Goal: Information Seeking & Learning: Learn about a topic

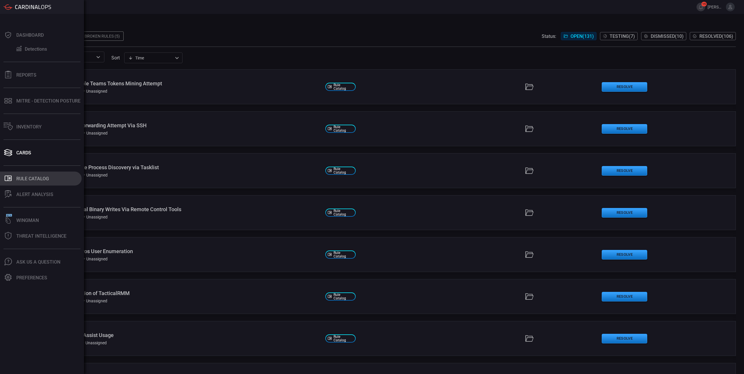
click at [20, 179] on div "Rule Catalog" at bounding box center [32, 179] width 33 height 6
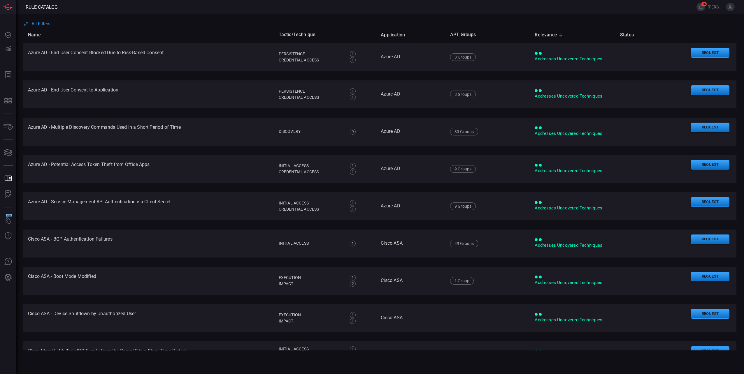
click at [44, 24] on span "All Filters" at bounding box center [40, 24] width 19 height 6
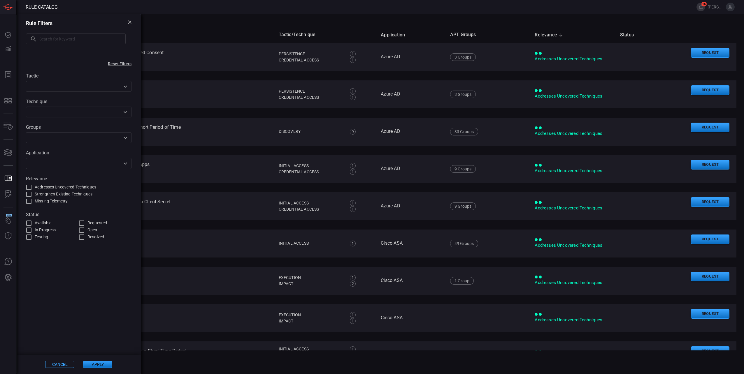
click at [85, 41] on input "text" at bounding box center [82, 39] width 86 height 11
click at [69, 42] on input "text" at bounding box center [82, 39] width 86 height 11
type input "unusual login detected"
click at [107, 367] on button "Apply" at bounding box center [97, 364] width 29 height 7
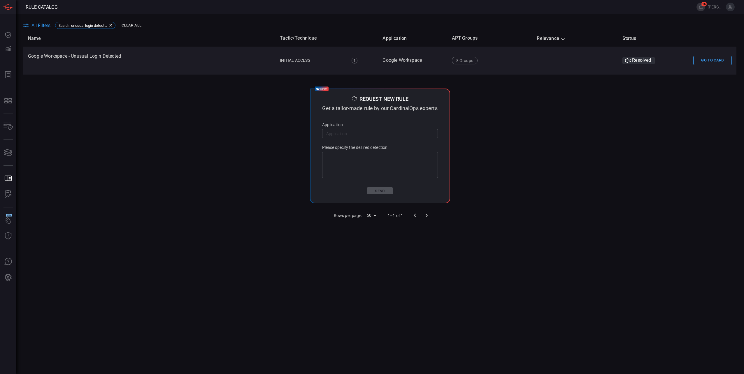
click at [710, 59] on button "Go To Card" at bounding box center [713, 60] width 38 height 9
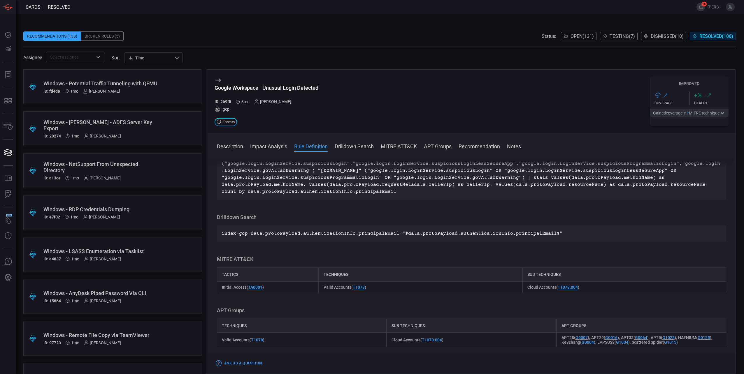
scroll to position [233, 0]
click at [391, 146] on button "MITRE ATT&CK" at bounding box center [399, 146] width 36 height 7
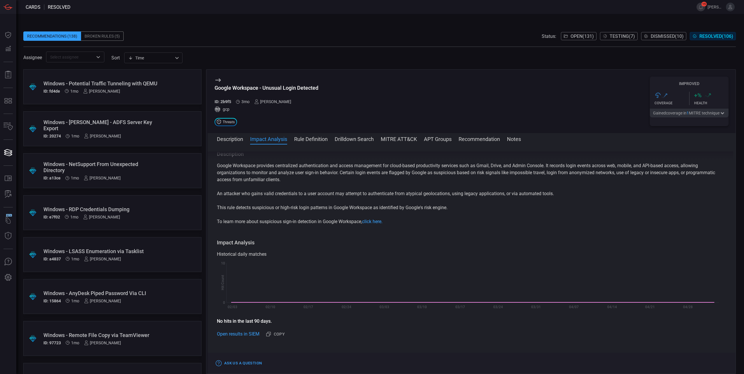
scroll to position [0, 0]
click at [407, 139] on button "MITRE ATT&CK" at bounding box center [399, 138] width 36 height 7
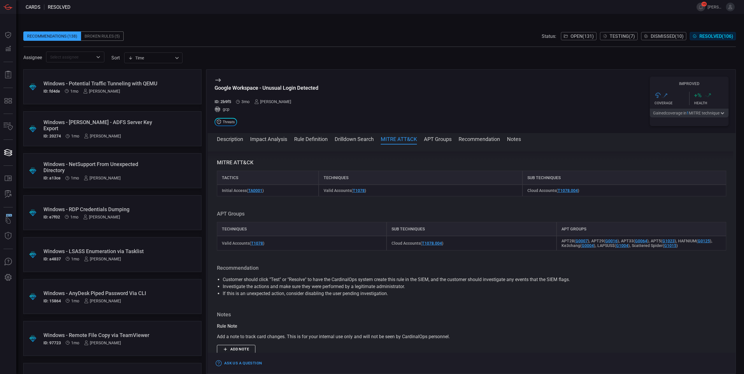
scroll to position [323, 0]
click at [381, 135] on button "MITRE ATT&CK" at bounding box center [399, 138] width 36 height 7
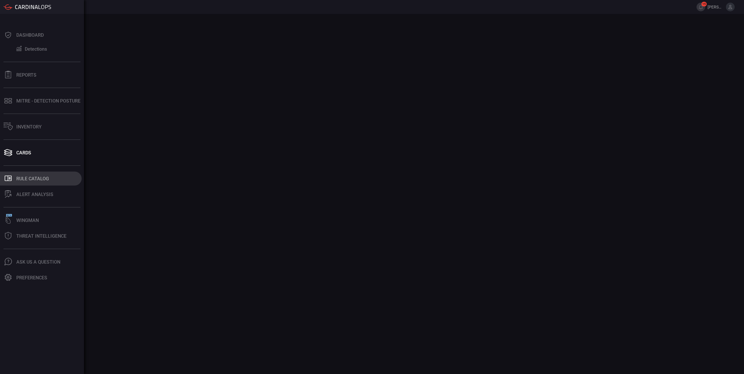
click at [29, 181] on div "Rule Catalog" at bounding box center [32, 179] width 33 height 6
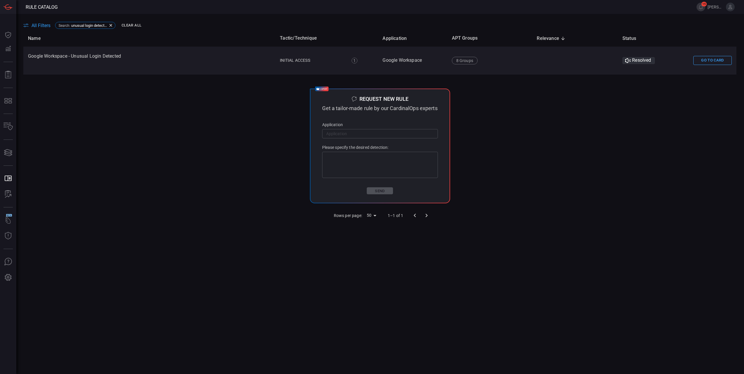
click at [139, 26] on button "Clear All" at bounding box center [131, 25] width 23 height 9
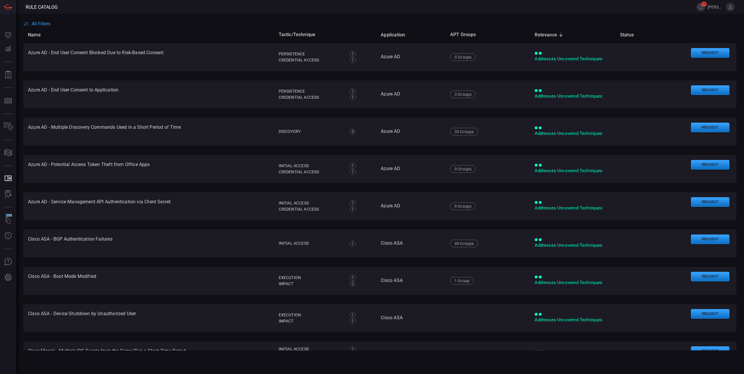
click at [43, 24] on span "All Filters" at bounding box center [40, 24] width 19 height 6
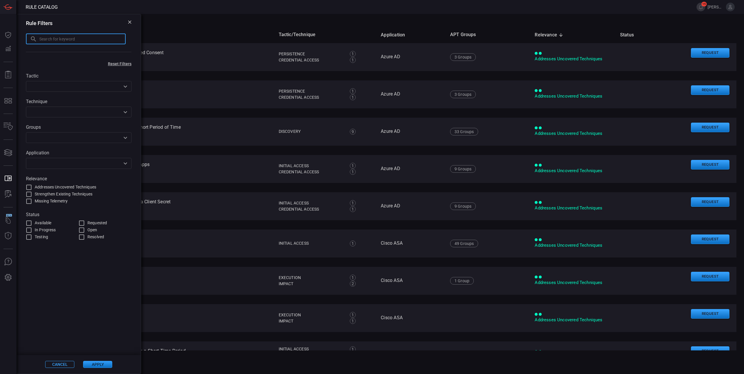
drag, startPoint x: 101, startPoint y: 39, endPoint x: 105, endPoint y: 32, distance: 7.6
click at [102, 38] on input "text" at bounding box center [82, 39] width 86 height 11
type input "workload identity pool"
click at [90, 365] on button "Apply" at bounding box center [97, 364] width 29 height 7
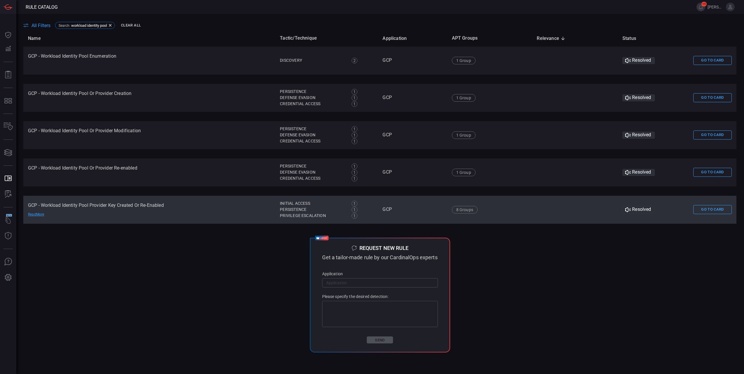
click at [96, 204] on td "GCP - Workload Identity Pool Provider Key Created Or Re-Enabled Read More" at bounding box center [149, 210] width 252 height 28
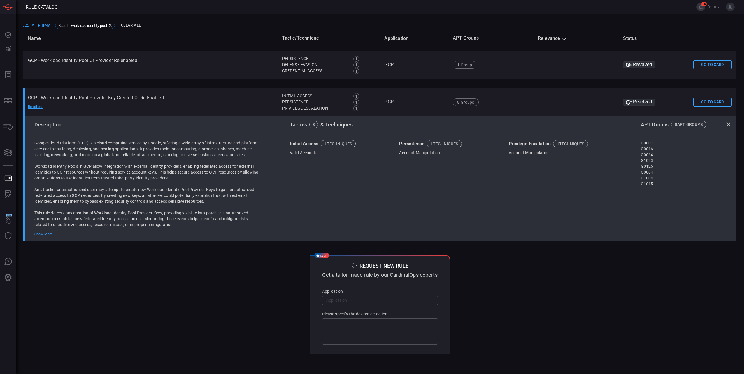
scroll to position [117, 0]
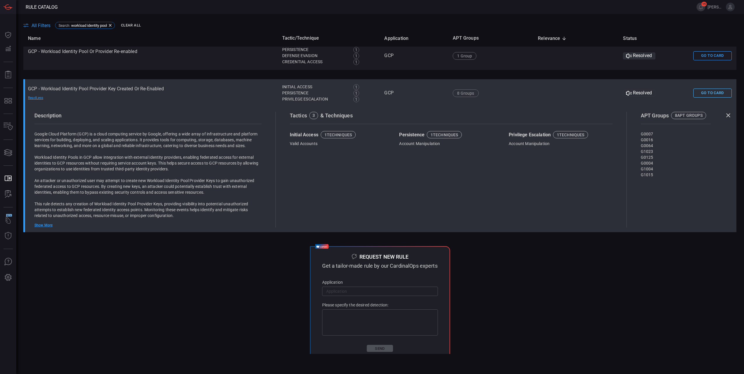
click at [698, 94] on button "Go To Card" at bounding box center [713, 93] width 38 height 9
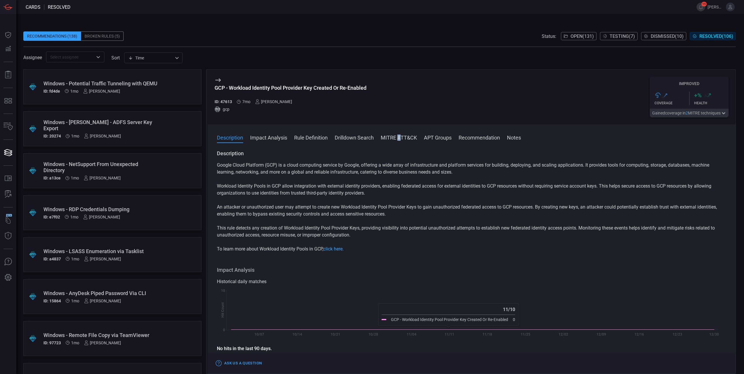
click at [400, 132] on div "Description Impact Analysis Rule Definition Drilldown Search MITRE ATT&CK APT G…" at bounding box center [472, 250] width 528 height 250
drag, startPoint x: 400, startPoint y: 132, endPoint x: 400, endPoint y: 137, distance: 4.7
click at [400, 137] on button "MITRE ATT&CK" at bounding box center [399, 137] width 36 height 7
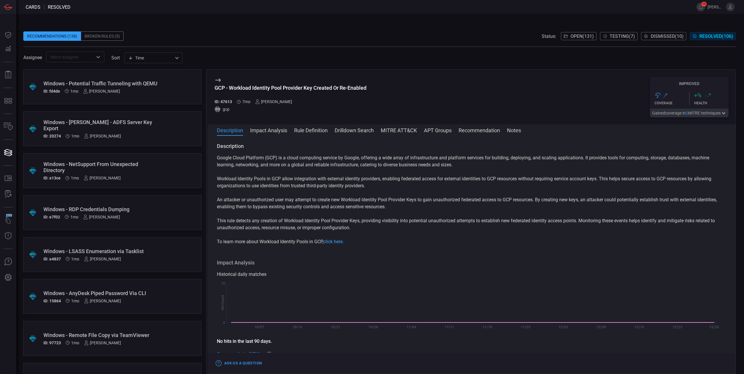
click at [525, 225] on p "This rule detects any creation of Workload Identity Pool Provider Keys, providi…" at bounding box center [472, 225] width 510 height 14
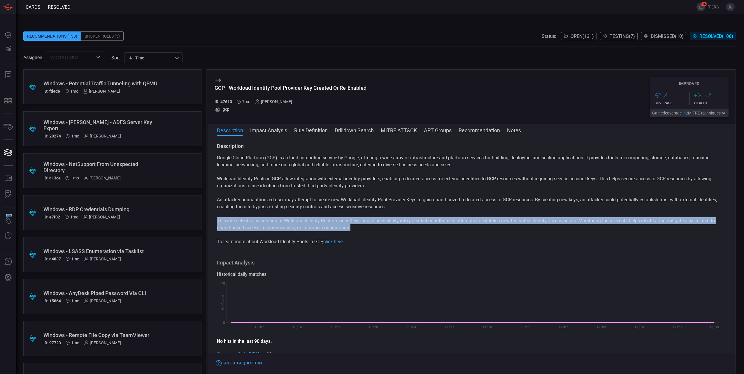
click at [525, 225] on p "This rule detects any creation of Workload Identity Pool Provider Keys, providi…" at bounding box center [472, 225] width 510 height 14
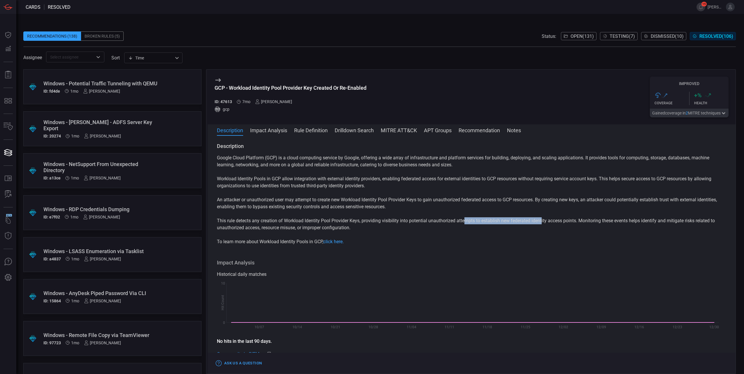
drag, startPoint x: 465, startPoint y: 219, endPoint x: 543, endPoint y: 223, distance: 78.6
click at [543, 223] on p "This rule detects any creation of Workload Identity Pool Provider Keys, providi…" at bounding box center [472, 225] width 510 height 14
click at [457, 226] on p "This rule detects any creation of Workload Identity Pool Provider Keys, providi…" at bounding box center [472, 225] width 510 height 14
click at [500, 54] on div "Assignee ​ sort Time visibleUpdateTime ​" at bounding box center [379, 57] width 713 height 11
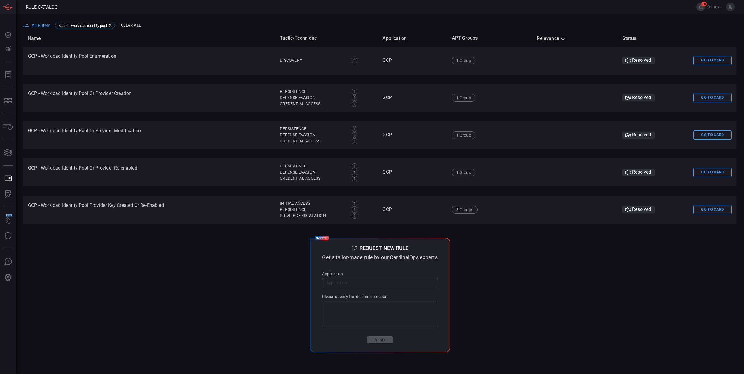
click at [120, 23] on div "Search : workload identity pool Clear All" at bounding box center [98, 25] width 87 height 9
click at [113, 26] on icon at bounding box center [110, 25] width 5 height 5
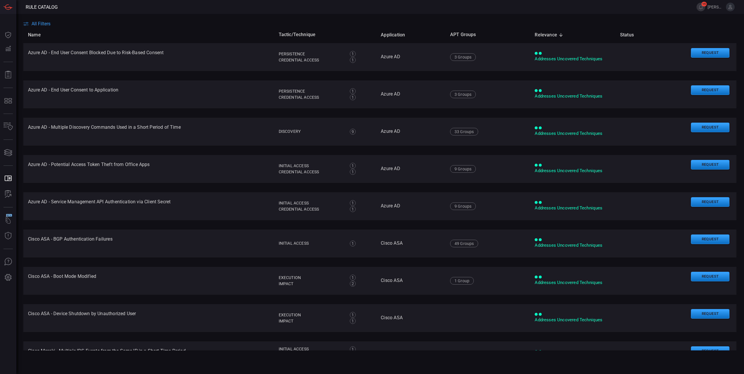
click at [45, 22] on span "All Filters" at bounding box center [40, 24] width 19 height 6
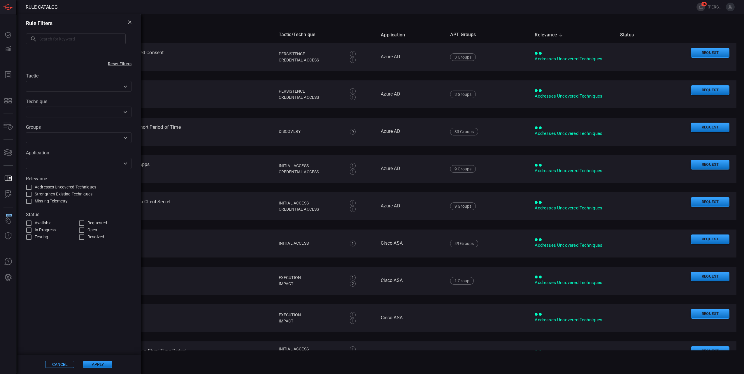
click at [53, 39] on input "text" at bounding box center [82, 39] width 86 height 11
click at [79, 42] on input "text" at bounding box center [82, 39] width 86 height 11
type input "possible [DOMAIN_NAME]"
click at [104, 365] on button "Apply" at bounding box center [97, 364] width 29 height 7
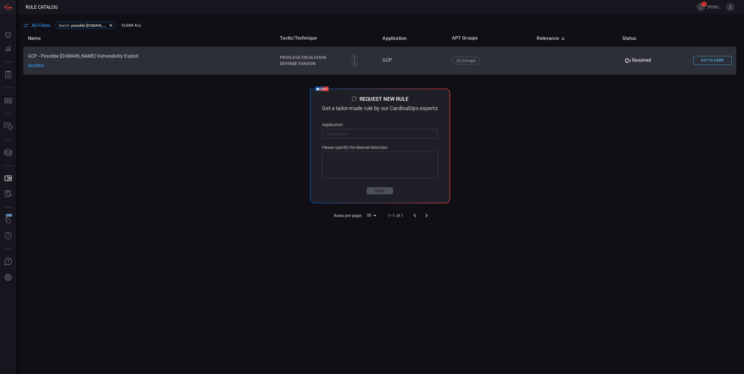
click at [709, 59] on button "Go To Card" at bounding box center [713, 60] width 38 height 9
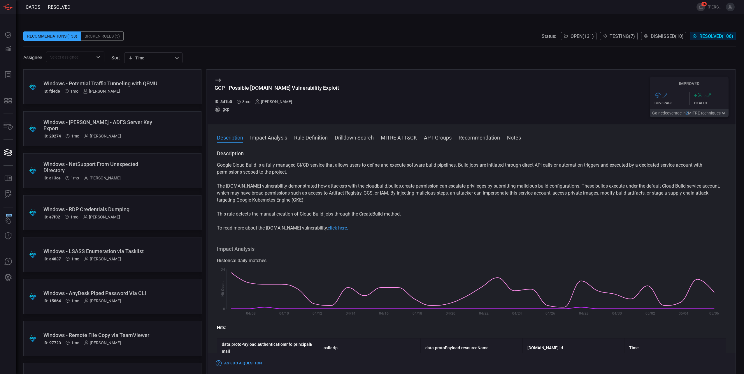
click at [387, 136] on button "MITRE ATT&CK" at bounding box center [399, 137] width 36 height 7
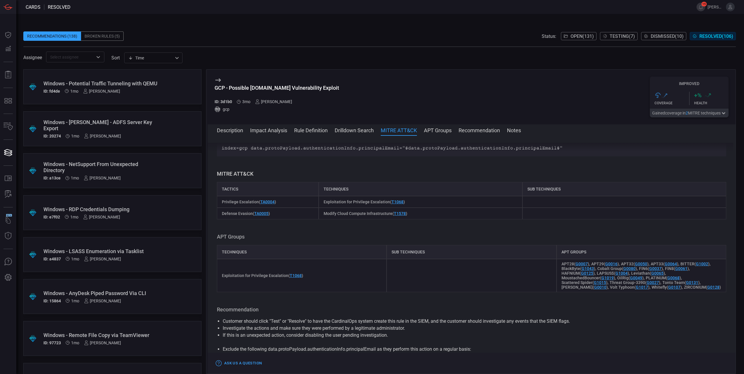
scroll to position [361, 0]
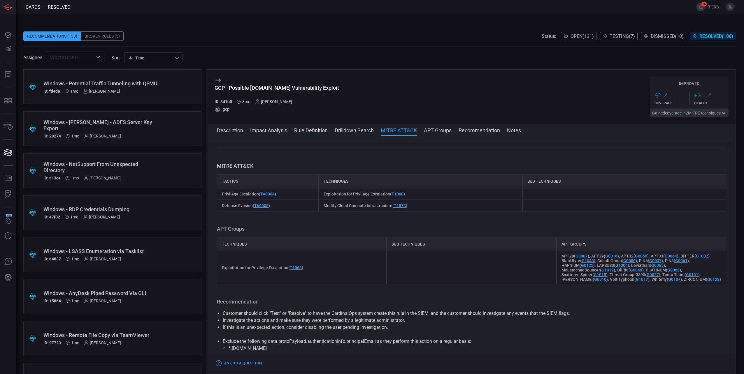
click at [237, 131] on button "Description" at bounding box center [230, 130] width 26 height 7
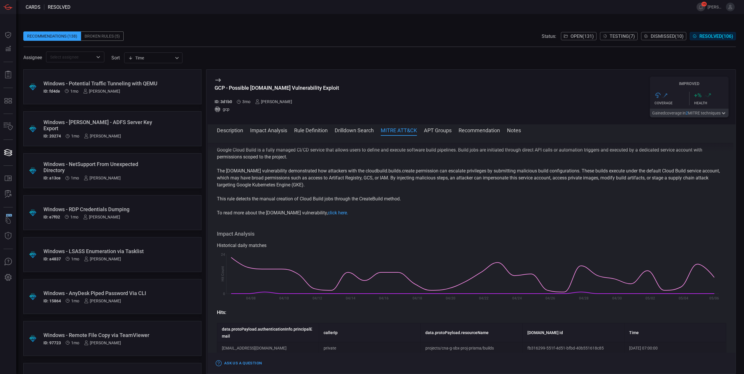
scroll to position [0, 0]
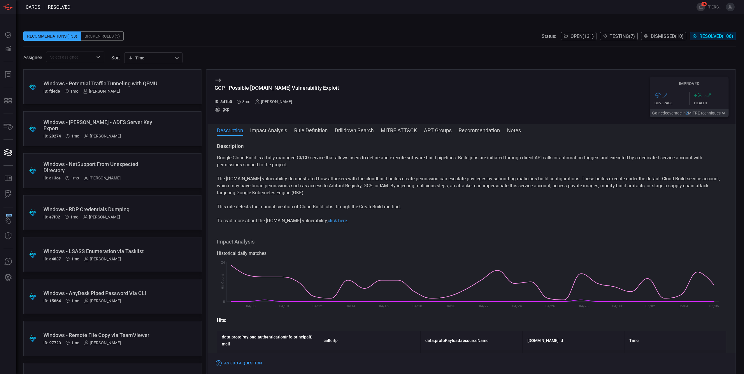
click at [438, 179] on p "The [DOMAIN_NAME] vulnerability demonstrated how attackers with the cloudbuild.…" at bounding box center [472, 186] width 510 height 21
click at [533, 181] on p "The [DOMAIN_NAME] vulnerability demonstrated how attackers with the cloudbuild.…" at bounding box center [472, 186] width 510 height 21
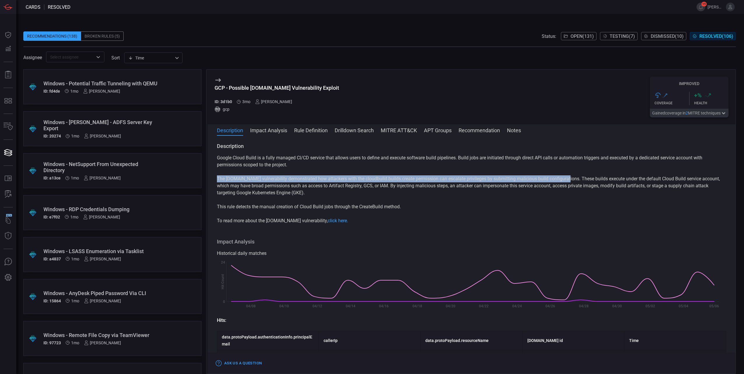
drag, startPoint x: 566, startPoint y: 179, endPoint x: 216, endPoint y: 181, distance: 350.3
click at [216, 181] on div "Description Google Cloud Build is a fully managed CI/CD service that allows use…" at bounding box center [472, 254] width 528 height 222
copy p "The [DOMAIN_NAME] vulnerability demonstrated how attackers with the cloudbuild.…"
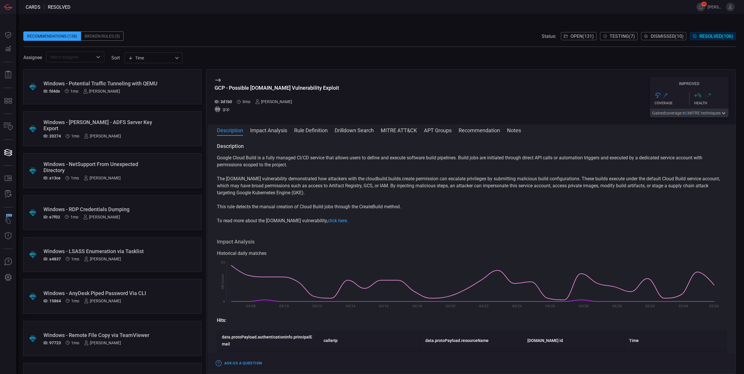
click at [289, 212] on div "Google Cloud Build is a fully managed CI/CD service that allows users to define…" at bounding box center [472, 190] width 510 height 70
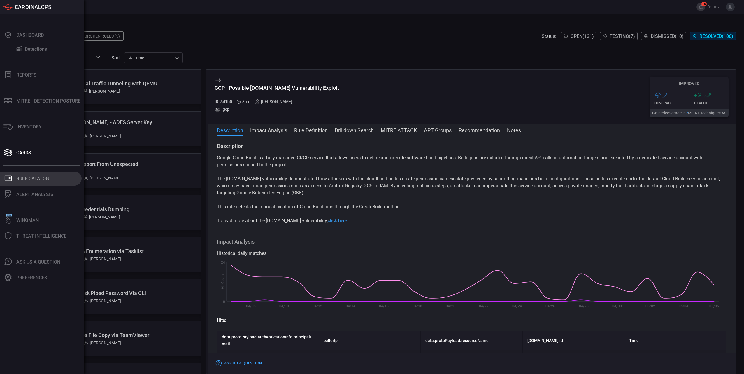
click at [19, 178] on div "Rule Catalog" at bounding box center [32, 179] width 33 height 6
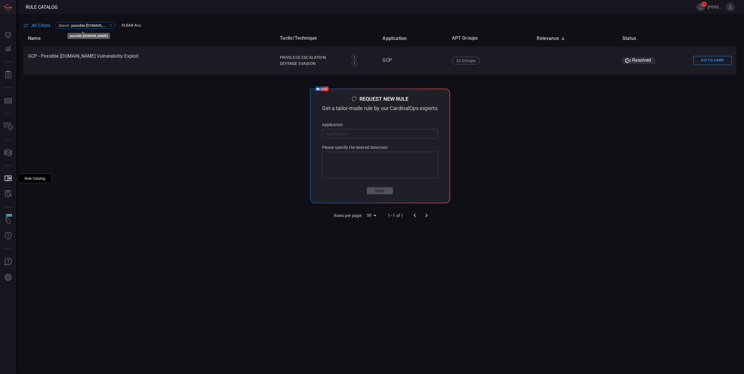
click at [108, 24] on icon at bounding box center [110, 25] width 5 height 5
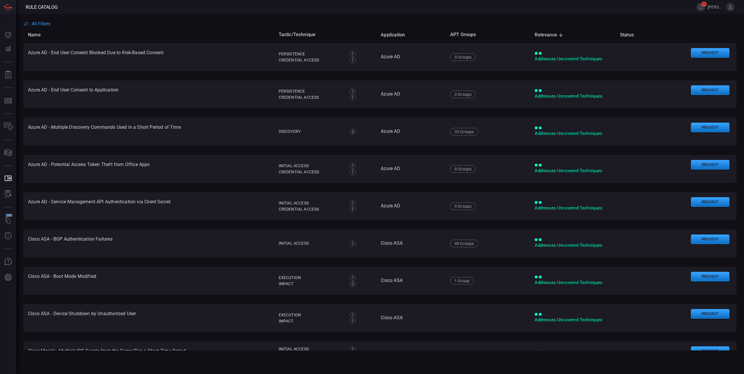
click at [40, 25] on span "All Filters" at bounding box center [40, 24] width 19 height 6
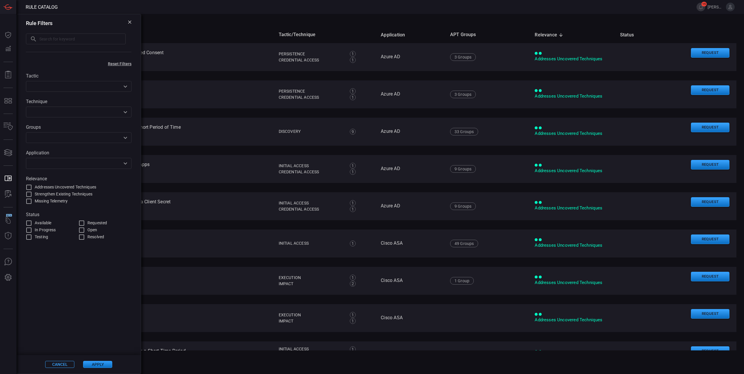
click at [64, 38] on input "text" at bounding box center [82, 39] width 86 height 11
type input "compute machine disk replaced"
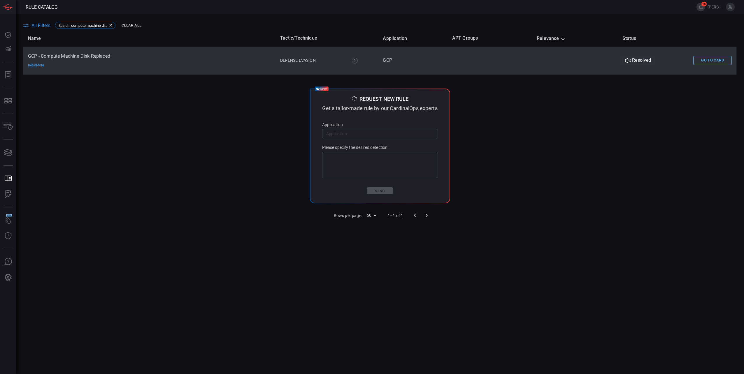
click at [710, 64] on button "Go To Card" at bounding box center [713, 60] width 38 height 9
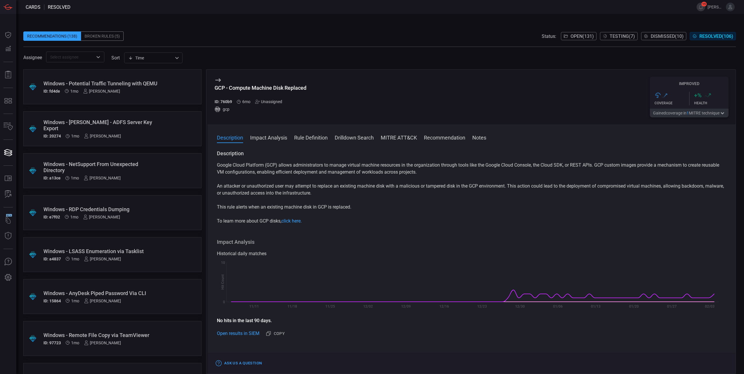
click at [398, 138] on button "MITRE ATT&CK" at bounding box center [399, 137] width 36 height 7
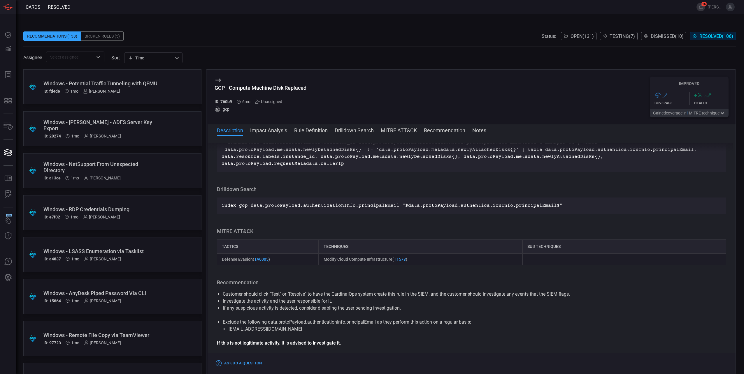
scroll to position [316, 0]
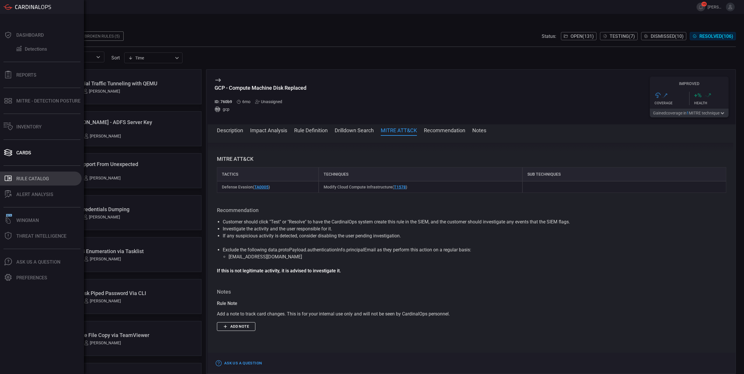
click at [24, 182] on button ".st0_rule_catalog_icon{fill: currentColor;} Rule Catalog" at bounding box center [41, 179] width 82 height 14
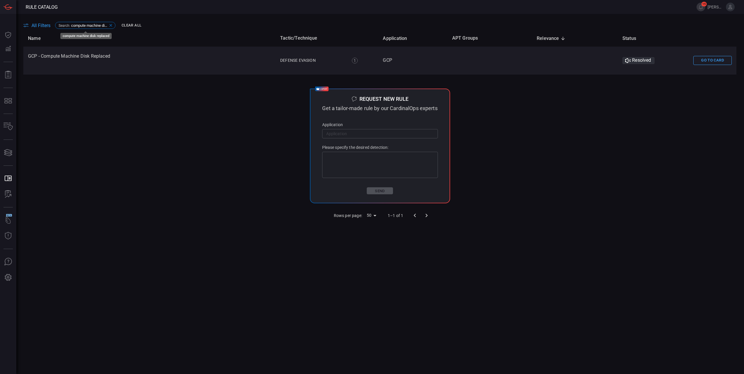
click at [111, 24] on icon at bounding box center [110, 25] width 5 height 5
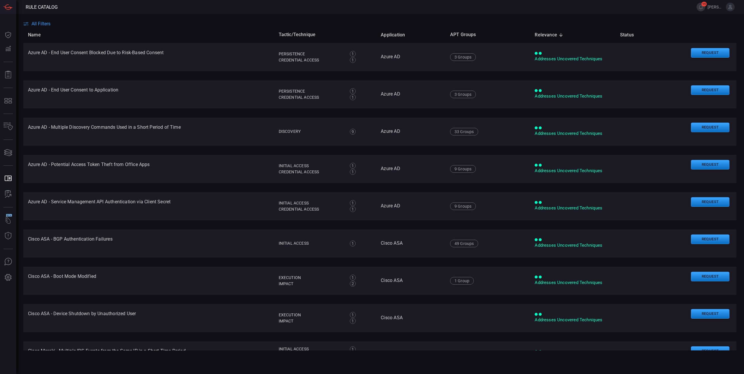
click at [42, 24] on span "All Filters" at bounding box center [40, 24] width 19 height 6
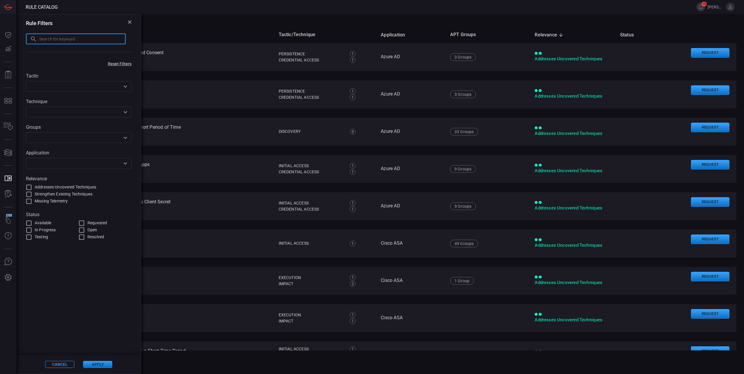
click at [55, 41] on input "text" at bounding box center [82, 39] width 86 height 11
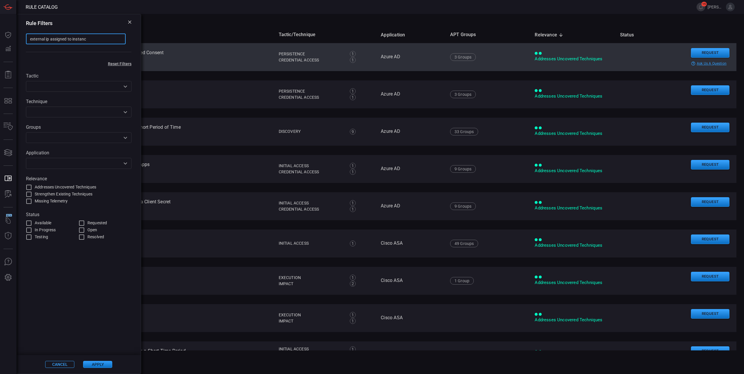
type input "external ip assigned to instance"
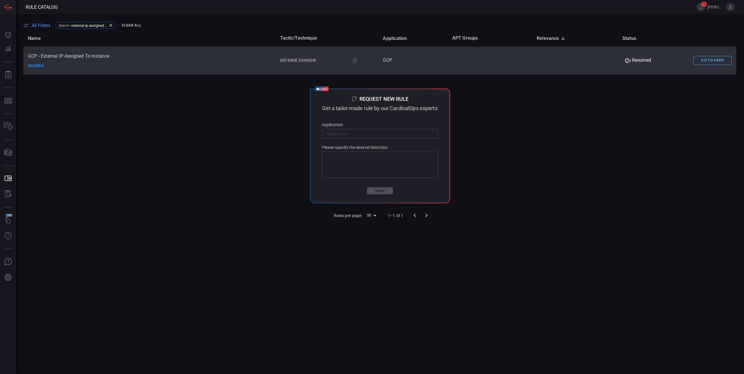
click at [713, 57] on button "Go To Card" at bounding box center [713, 60] width 38 height 9
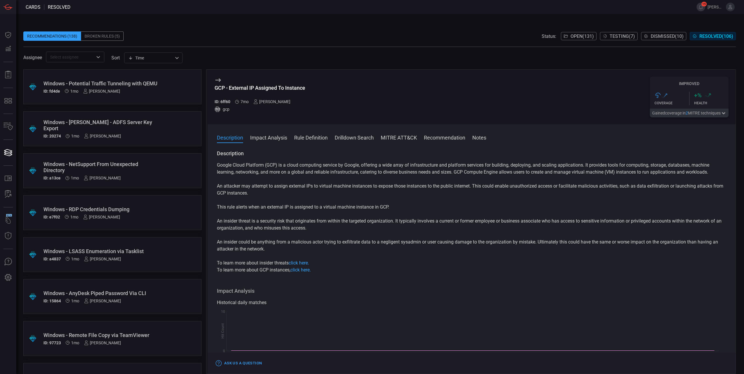
click at [393, 140] on button "MITRE ATT&CK" at bounding box center [399, 137] width 36 height 7
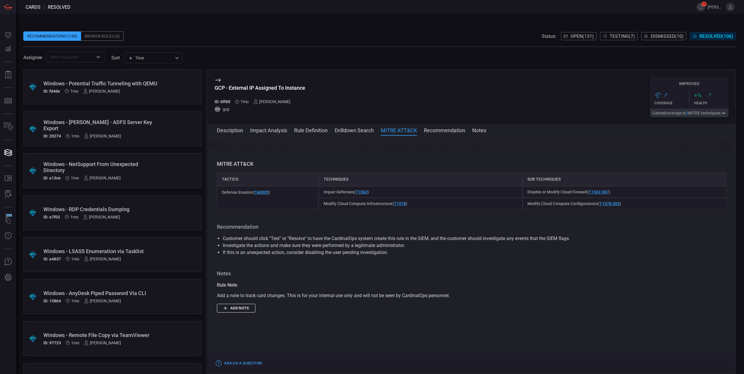
scroll to position [358, 0]
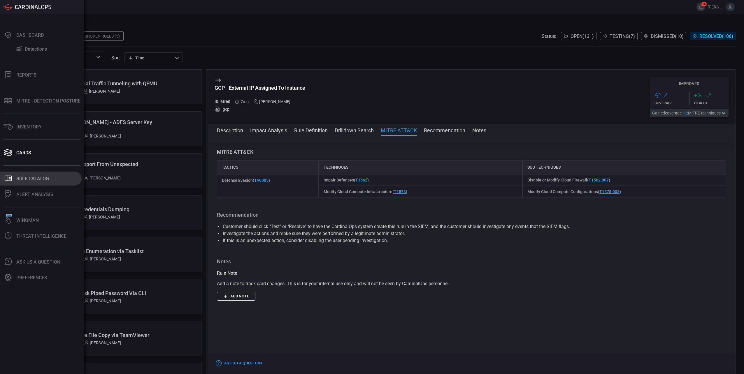
click at [21, 176] on div "Rule Catalog" at bounding box center [32, 179] width 33 height 6
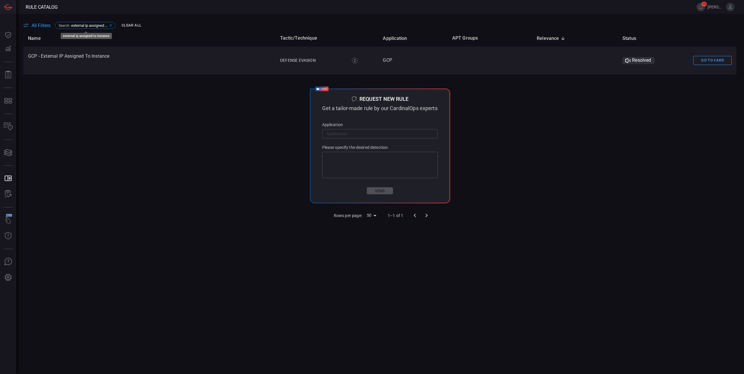
click at [111, 25] on icon at bounding box center [110, 25] width 5 height 5
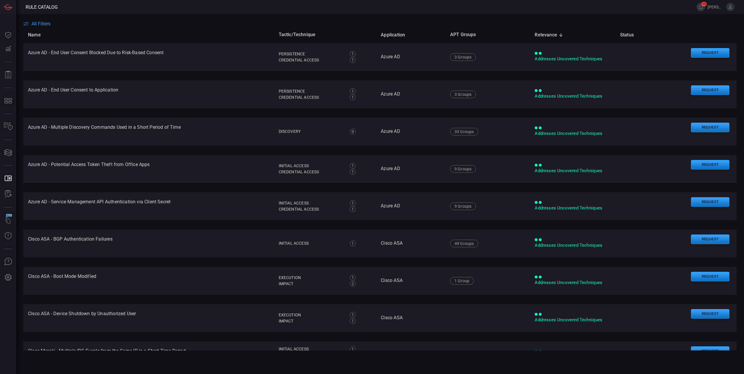
click at [45, 22] on span "All Filters" at bounding box center [40, 24] width 19 height 6
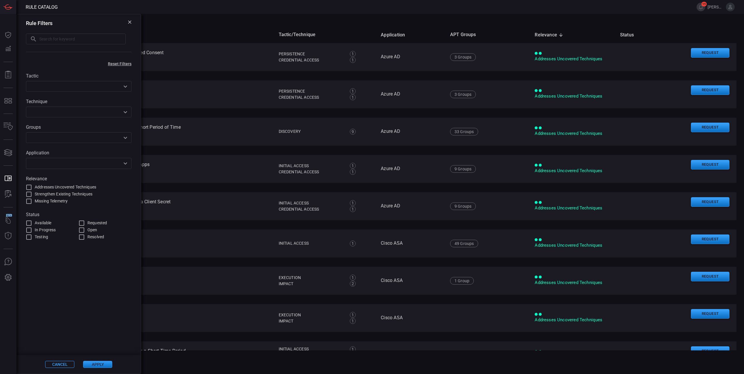
click at [71, 40] on input "text" at bounding box center [82, 39] width 86 height 11
type input "image registry"
click at [109, 365] on button "Apply" at bounding box center [97, 364] width 29 height 7
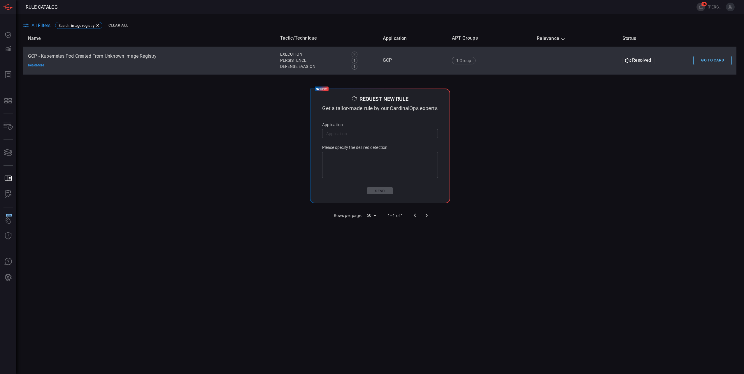
click at [719, 57] on button "Go To Card" at bounding box center [713, 60] width 38 height 9
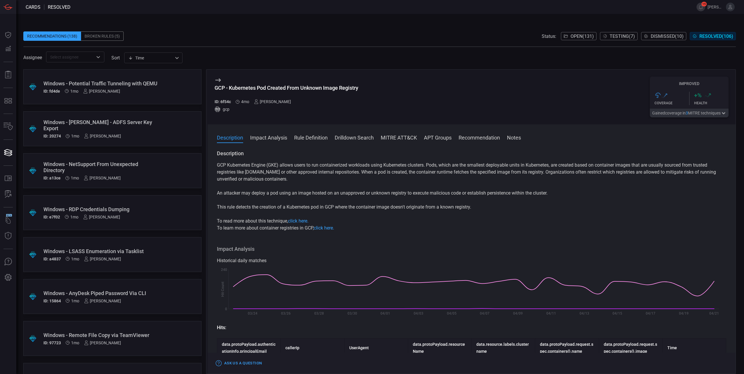
click at [399, 136] on button "MITRE ATT&CK" at bounding box center [399, 137] width 36 height 7
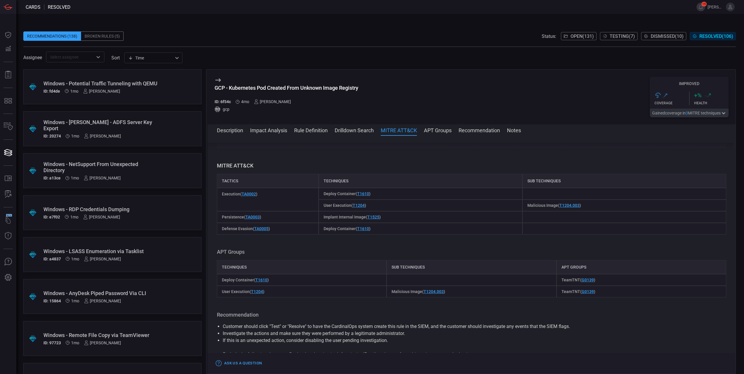
scroll to position [691, 0]
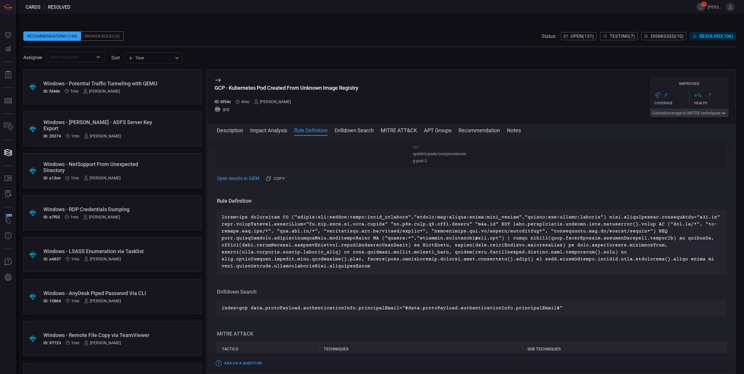
click at [236, 131] on button "Description" at bounding box center [230, 130] width 26 height 7
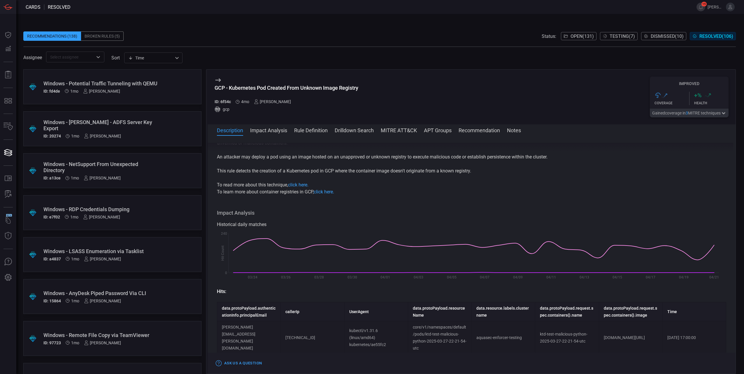
scroll to position [58, 0]
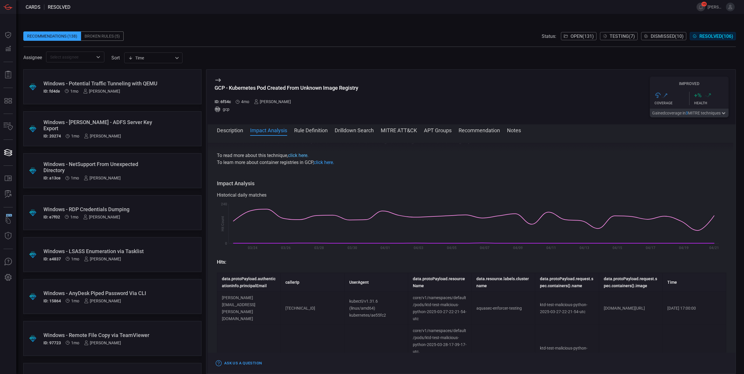
click at [307, 156] on link "click here." at bounding box center [298, 156] width 20 height 6
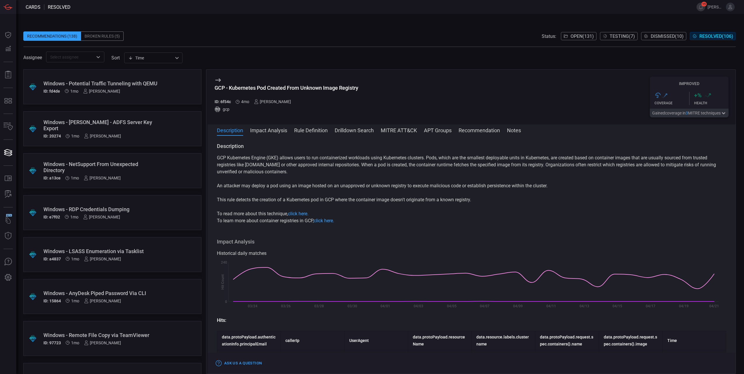
click at [404, 130] on button "MITRE ATT&CK" at bounding box center [399, 130] width 36 height 7
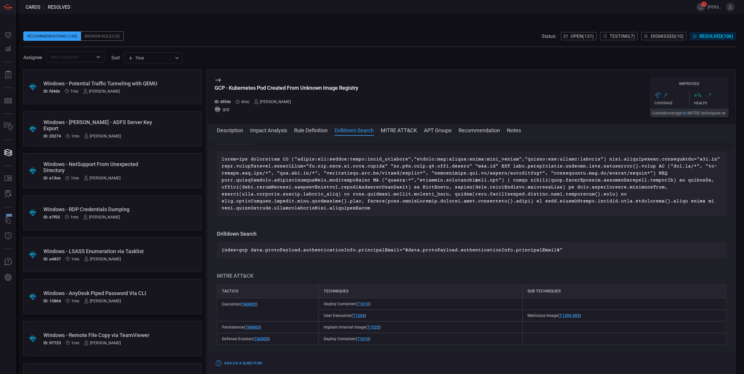
scroll to position [575, 0]
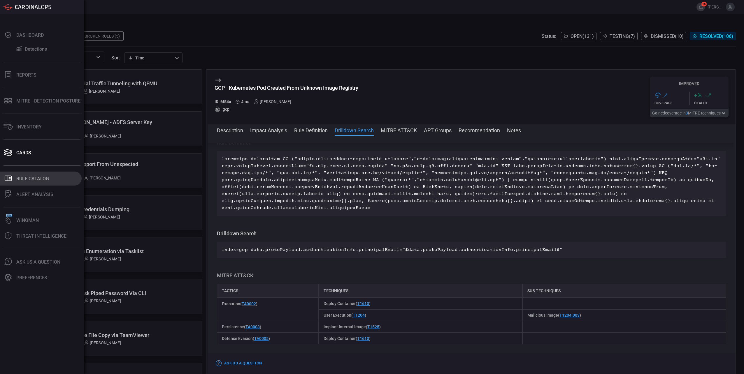
click at [25, 180] on div "Rule Catalog" at bounding box center [32, 179] width 33 height 6
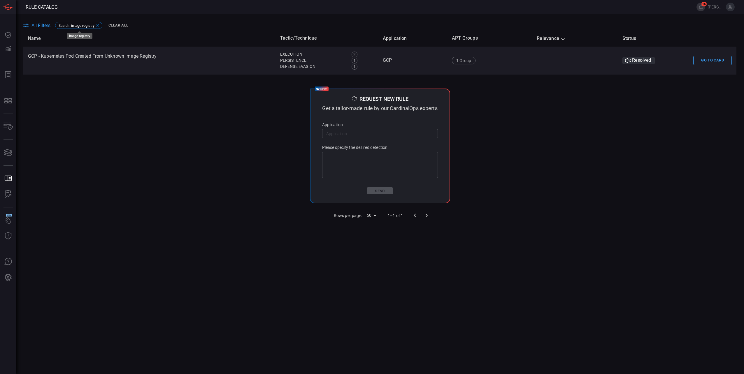
click at [99, 25] on icon at bounding box center [97, 25] width 3 height 3
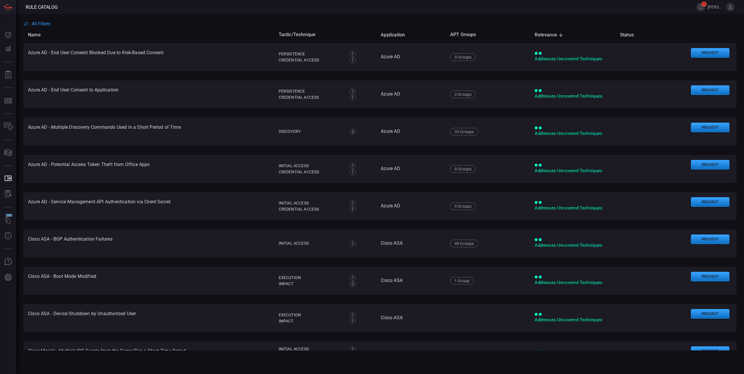
click at [41, 25] on span "All Filters" at bounding box center [40, 24] width 19 height 6
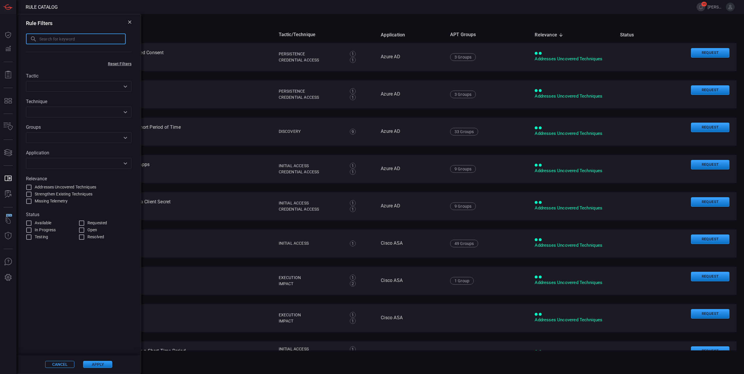
click at [68, 36] on input "text" at bounding box center [82, 39] width 86 height 11
paste input "Suspicious Email Monitoring or Mailbox Access"
type input "Suspicious Email Monitoring or Mailbox Access"
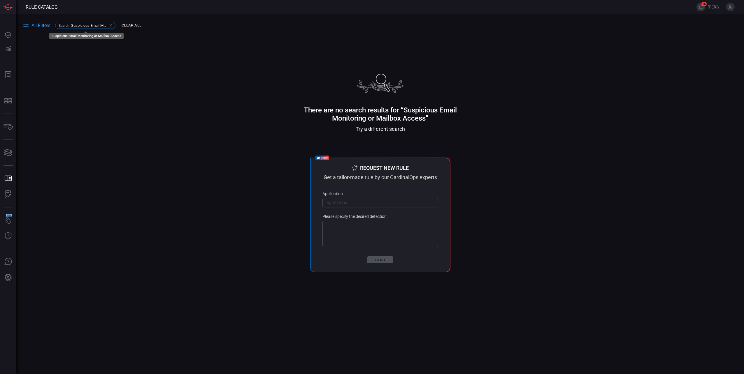
click at [110, 24] on icon at bounding box center [110, 25] width 5 height 5
